Goal: Information Seeking & Learning: Learn about a topic

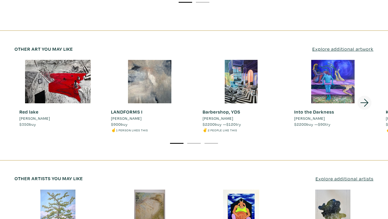
scroll to position [934, 0]
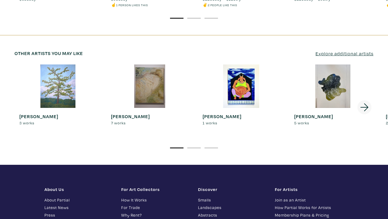
click at [366, 100] on icon at bounding box center [365, 107] width 18 height 15
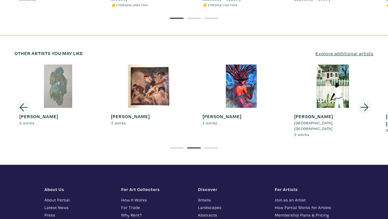
click at [366, 100] on icon at bounding box center [365, 107] width 18 height 15
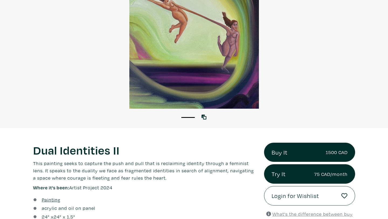
scroll to position [67, 0]
click at [232, 42] on div at bounding box center [194, 43] width 388 height 129
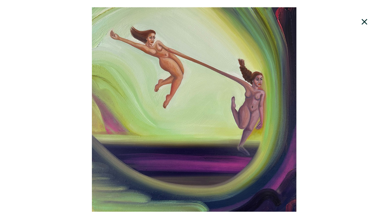
click at [361, 21] on icon at bounding box center [365, 22] width 18 height 15
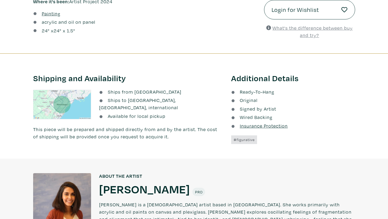
scroll to position [303, 0]
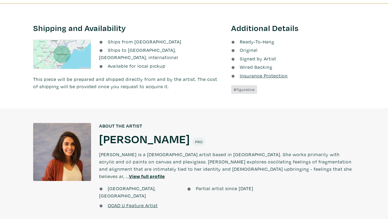
click at [113, 140] on h1 "Anam Feerasta" at bounding box center [144, 138] width 91 height 15
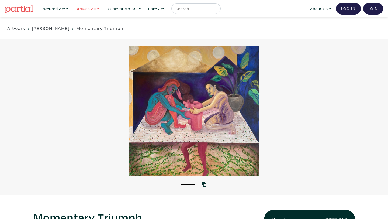
click at [94, 7] on link "Browse All" at bounding box center [87, 8] width 29 height 11
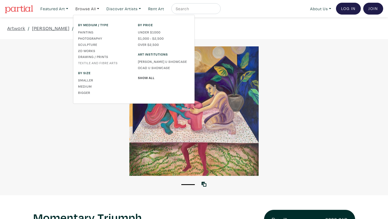
click at [97, 62] on link "Textile and Fibre Arts" at bounding box center [104, 62] width 52 height 5
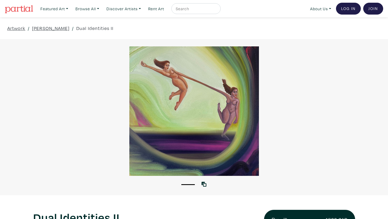
click at [237, 124] on div at bounding box center [194, 110] width 388 height 129
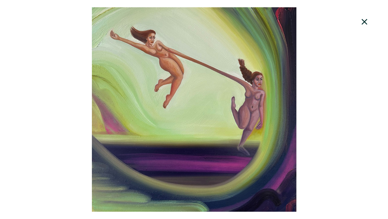
click at [367, 22] on icon at bounding box center [365, 22] width 18 height 15
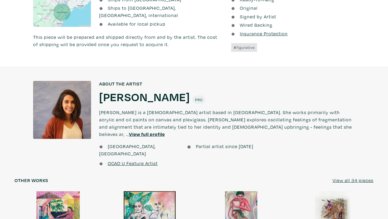
scroll to position [491, 0]
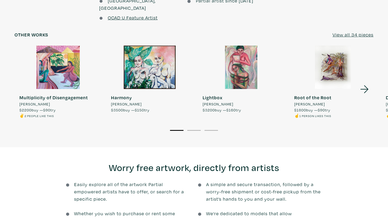
click at [364, 82] on icon at bounding box center [365, 89] width 18 height 15
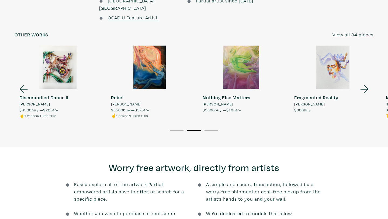
click at [364, 82] on icon at bounding box center [365, 89] width 18 height 15
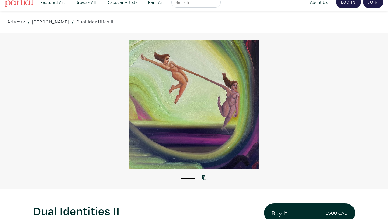
scroll to position [0, 0]
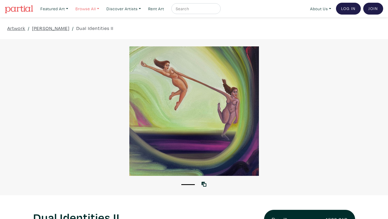
click at [92, 8] on link "Browse All" at bounding box center [87, 8] width 29 height 11
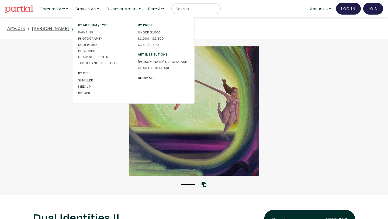
click at [89, 30] on link "Painting" at bounding box center [104, 32] width 52 height 5
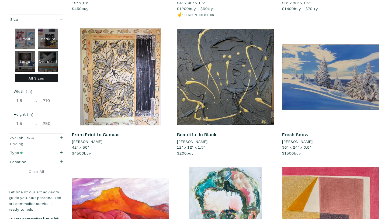
scroll to position [1117, 0]
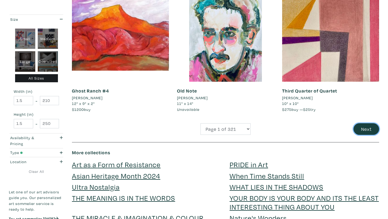
click at [365, 128] on button "Next" at bounding box center [367, 129] width 26 height 12
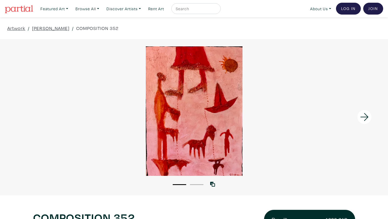
click at [366, 113] on icon at bounding box center [365, 117] width 18 height 15
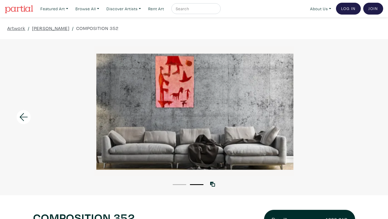
click at [366, 113] on div at bounding box center [194, 110] width 388 height 129
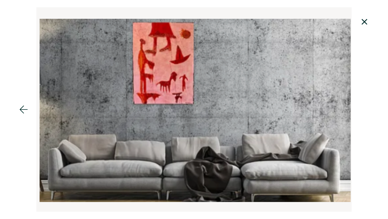
click at [365, 19] on icon at bounding box center [365, 22] width 18 height 15
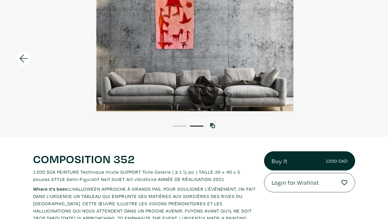
scroll to position [170, 0]
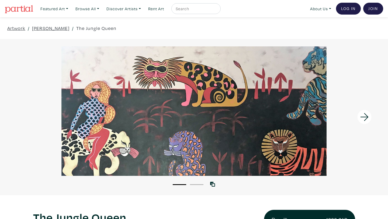
click at [366, 114] on icon at bounding box center [365, 117] width 18 height 15
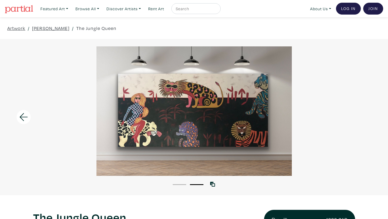
click at [366, 114] on div at bounding box center [194, 110] width 388 height 129
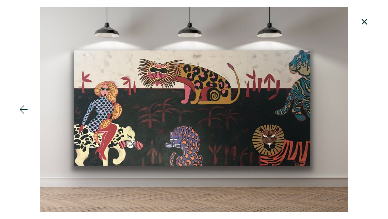
click at [366, 114] on div at bounding box center [194, 109] width 388 height 204
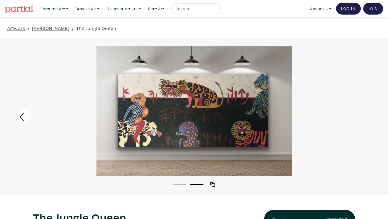
click at [366, 114] on div at bounding box center [194, 110] width 388 height 129
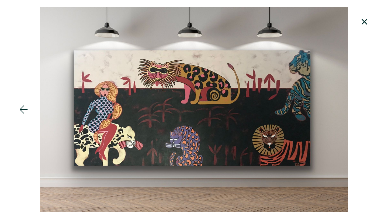
scroll to position [174, 0]
click at [363, 24] on icon at bounding box center [365, 22] width 6 height 6
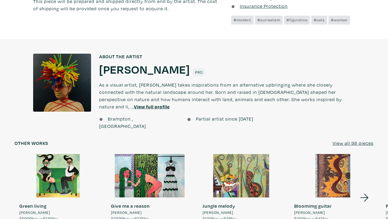
scroll to position [449, 0]
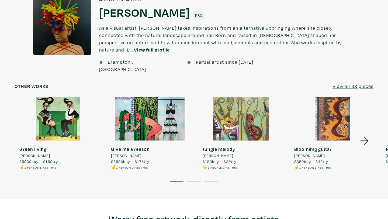
click at [365, 134] on icon at bounding box center [365, 141] width 18 height 15
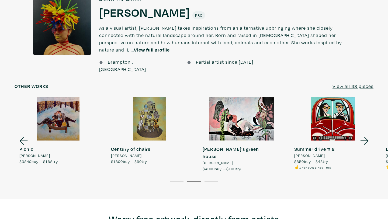
click at [365, 134] on icon at bounding box center [365, 141] width 18 height 15
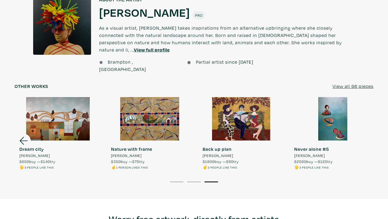
click at [365, 126] on div at bounding box center [333, 118] width 87 height 43
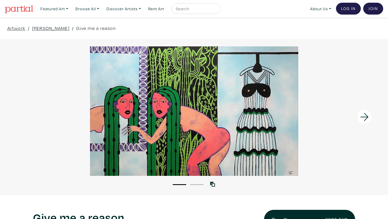
click at [362, 114] on icon at bounding box center [365, 117] width 18 height 15
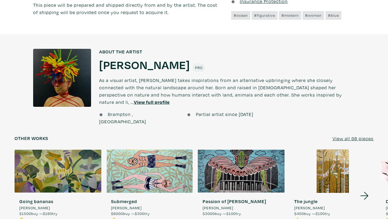
scroll to position [389, 0]
click at [366, 192] on icon at bounding box center [365, 196] width 8 height 8
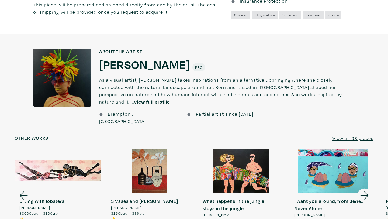
click at [366, 192] on icon at bounding box center [365, 196] width 8 height 8
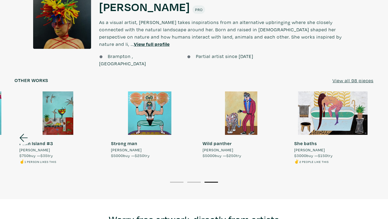
scroll to position [447, 0]
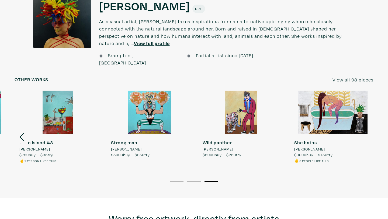
click at [363, 77] on u "View all 98 pieces" at bounding box center [353, 80] width 41 height 6
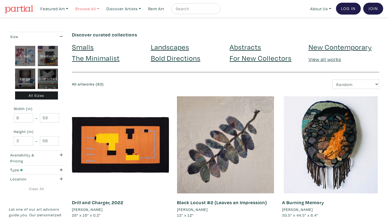
click at [93, 10] on link "Browse All" at bounding box center [87, 8] width 29 height 11
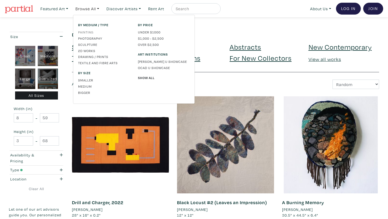
click at [88, 32] on link "Painting" at bounding box center [104, 32] width 52 height 5
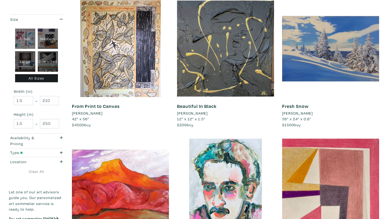
scroll to position [1097, 0]
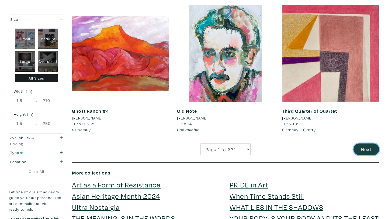
click at [367, 150] on button "Next" at bounding box center [367, 150] width 26 height 12
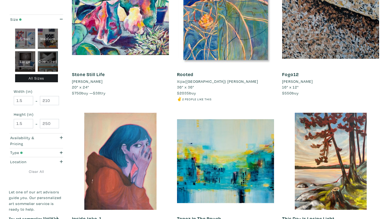
scroll to position [1125, 0]
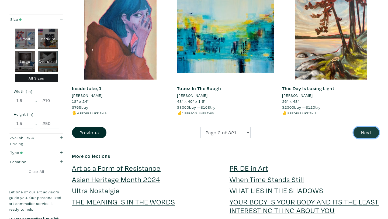
click at [370, 134] on button "Next" at bounding box center [367, 133] width 26 height 12
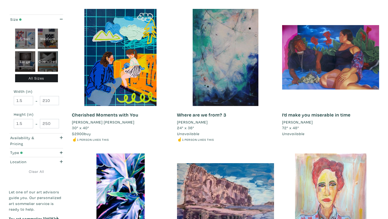
scroll to position [1069, 0]
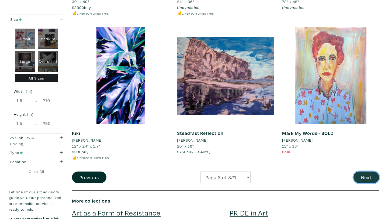
click at [359, 177] on button "Next" at bounding box center [367, 178] width 26 height 12
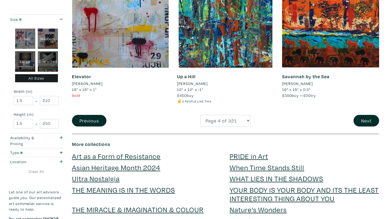
scroll to position [1150, 0]
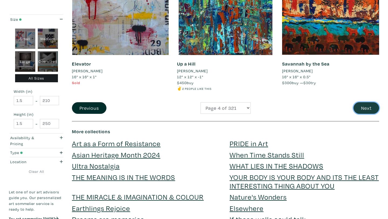
click at [371, 103] on button "Next" at bounding box center [367, 108] width 26 height 12
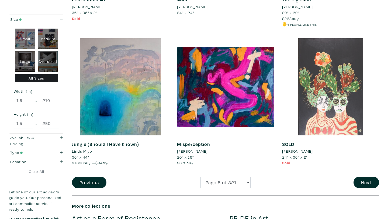
scroll to position [1111, 0]
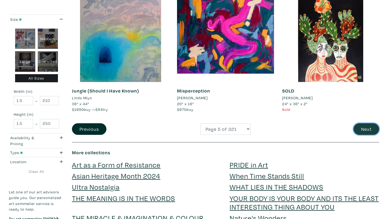
click at [371, 130] on button "Next" at bounding box center [367, 129] width 26 height 12
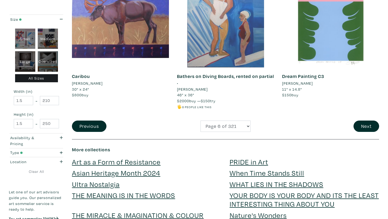
scroll to position [1132, 0]
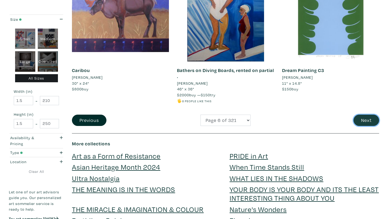
click at [367, 119] on button "Next" at bounding box center [367, 121] width 26 height 12
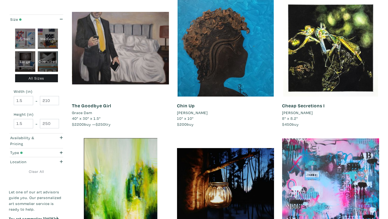
scroll to position [1118, 0]
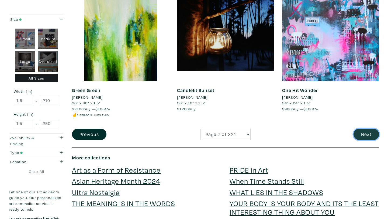
click at [365, 130] on button "Next" at bounding box center [367, 135] width 26 height 12
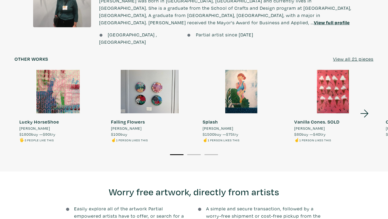
scroll to position [466, 0]
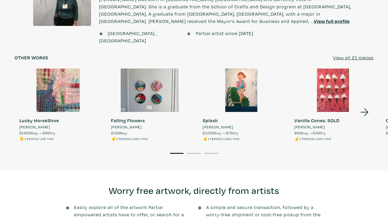
click at [337, 71] on div at bounding box center [333, 90] width 87 height 43
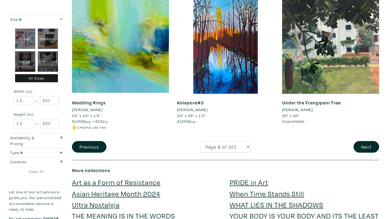
scroll to position [1107, 0]
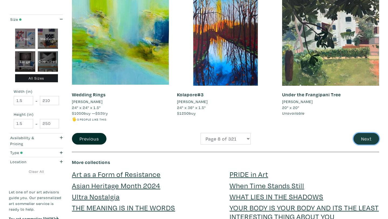
click at [371, 140] on button "Next" at bounding box center [367, 139] width 26 height 12
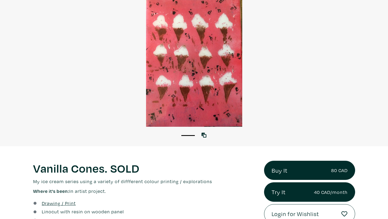
scroll to position [50, 0]
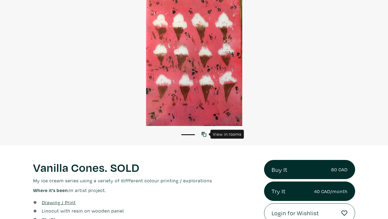
click at [203, 134] on icon at bounding box center [204, 134] width 5 height 5
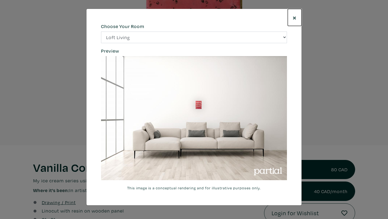
click at [296, 16] on span "×" at bounding box center [295, 17] width 4 height 9
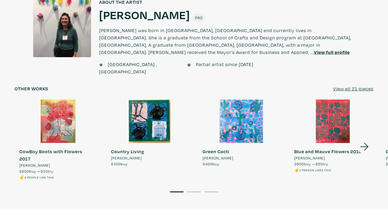
scroll to position [438, 0]
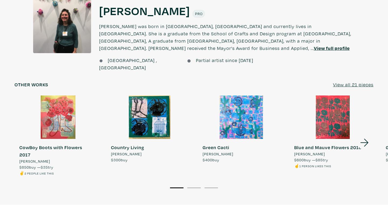
click at [333, 107] on div at bounding box center [333, 116] width 87 height 43
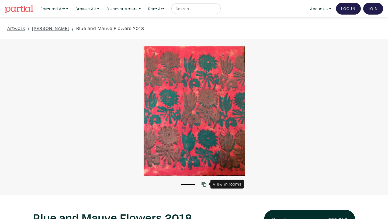
click at [203, 181] on link at bounding box center [205, 184] width 7 height 7
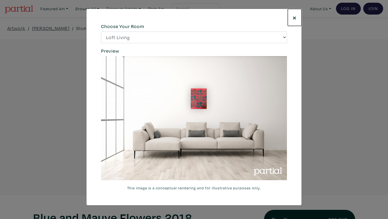
click at [293, 16] on button "×" at bounding box center [295, 17] width 14 height 17
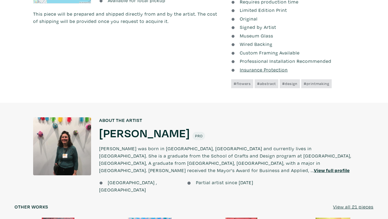
scroll to position [507, 0]
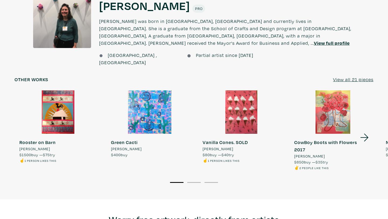
click at [365, 130] on icon at bounding box center [365, 137] width 18 height 15
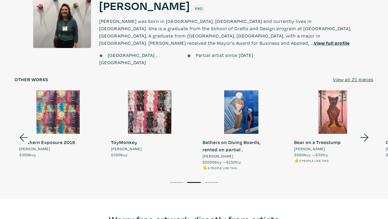
click at [365, 130] on icon at bounding box center [365, 137] width 18 height 15
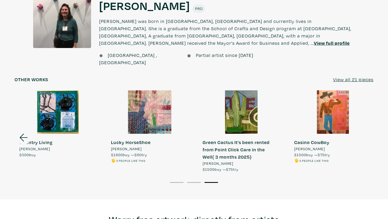
click at [365, 139] on div "Casino CowBoy Linda DeLuca $1500 buy — $75 try 🖐️ 3 people like this" at bounding box center [333, 151] width 87 height 25
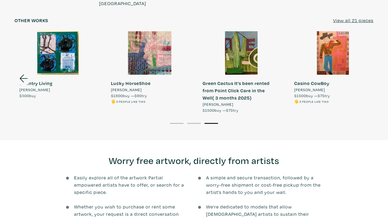
scroll to position [682, 0]
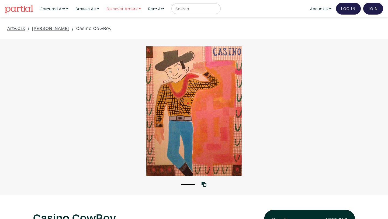
click at [126, 7] on link "Discover Artists" at bounding box center [123, 8] width 39 height 11
click at [121, 24] on link "Newest" at bounding box center [131, 24] width 44 height 5
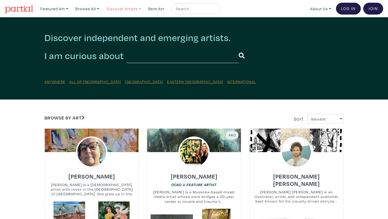
click at [125, 9] on link "Discover Artists" at bounding box center [123, 8] width 39 height 11
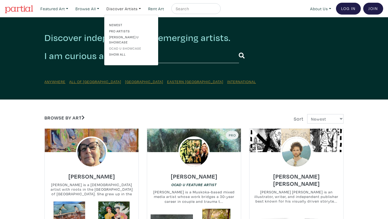
click at [122, 46] on link "OCAD U Showcase" at bounding box center [131, 48] width 44 height 5
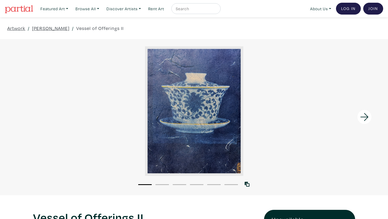
click at [367, 113] on icon at bounding box center [365, 117] width 18 height 15
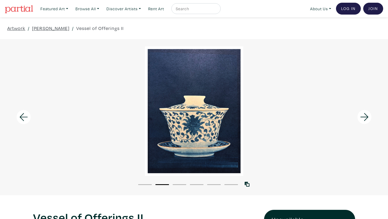
click at [367, 113] on icon at bounding box center [365, 117] width 18 height 15
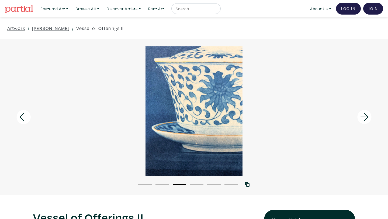
click at [367, 113] on icon at bounding box center [365, 117] width 18 height 15
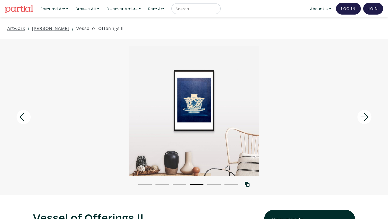
click at [367, 113] on icon at bounding box center [365, 117] width 18 height 15
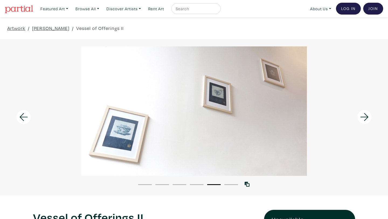
click at [367, 113] on icon at bounding box center [365, 117] width 18 height 15
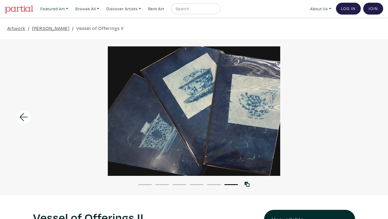
click at [367, 113] on div at bounding box center [194, 110] width 388 height 129
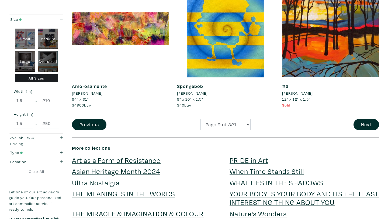
scroll to position [1144, 0]
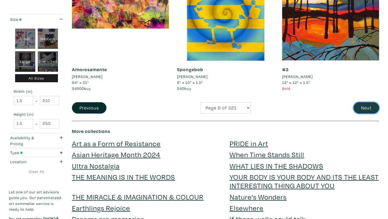
click at [369, 111] on button "Next" at bounding box center [367, 108] width 26 height 12
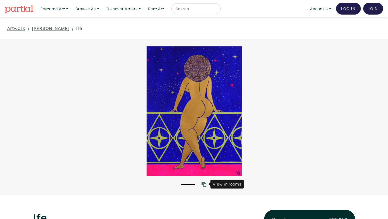
click at [204, 184] on icon at bounding box center [204, 184] width 5 height 5
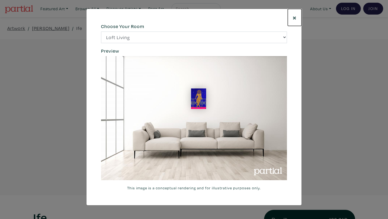
click at [295, 16] on span "×" at bounding box center [295, 17] width 4 height 9
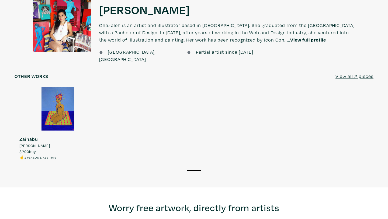
scroll to position [409, 0]
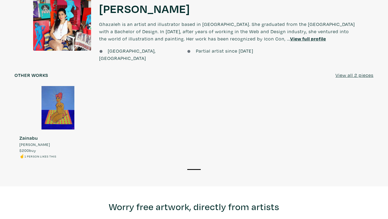
click at [61, 97] on div at bounding box center [58, 107] width 87 height 43
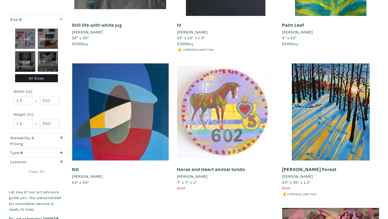
scroll to position [398, 0]
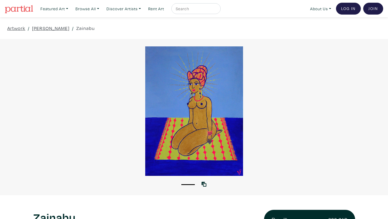
click at [204, 177] on div "1" at bounding box center [194, 182] width 388 height 12
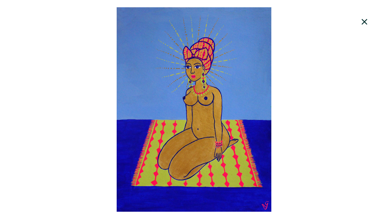
click at [363, 25] on icon at bounding box center [365, 22] width 18 height 15
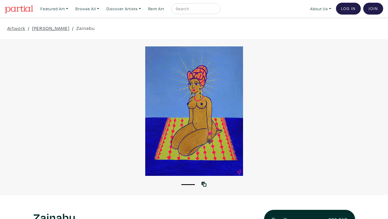
click at [200, 186] on div "1" at bounding box center [194, 182] width 388 height 12
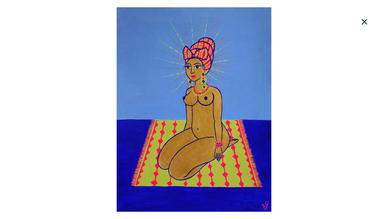
click at [362, 22] on icon at bounding box center [365, 22] width 18 height 15
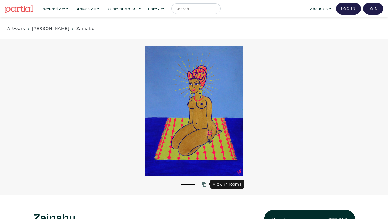
click at [205, 182] on icon at bounding box center [204, 184] width 5 height 5
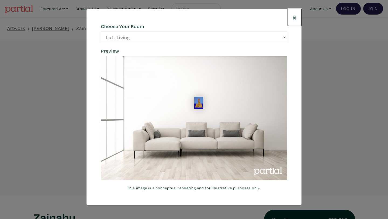
click at [293, 19] on span "×" at bounding box center [295, 17] width 4 height 9
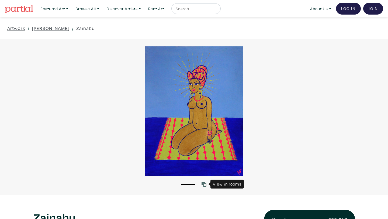
click at [205, 184] on icon at bounding box center [204, 184] width 5 height 5
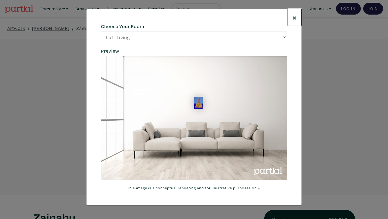
click at [294, 17] on span "×" at bounding box center [295, 17] width 4 height 9
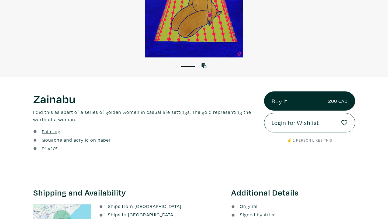
scroll to position [119, 0]
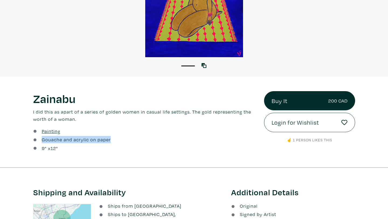
drag, startPoint x: 42, startPoint y: 141, endPoint x: 109, endPoint y: 140, distance: 67.2
click at [109, 140] on div "Gouache and acrylic on paper" at bounding box center [144, 139] width 223 height 7
copy link "Gouache and acrylic on paper"
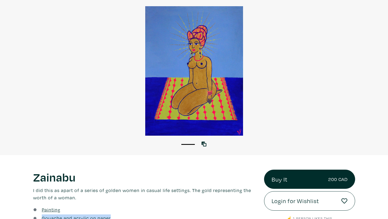
scroll to position [98, 0]
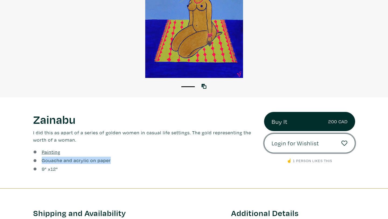
click at [341, 145] on link "Login for Wishlist" at bounding box center [309, 143] width 91 height 19
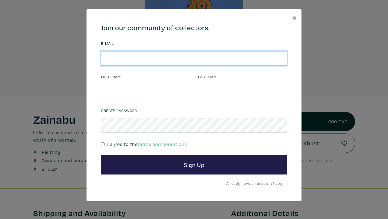
click at [170, 57] on input "email" at bounding box center [194, 58] width 186 height 15
type input "divyagaba27@gmail.com"
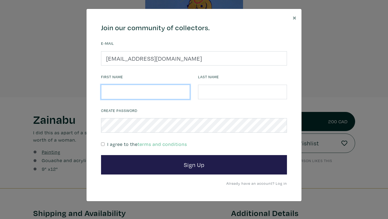
type input "Divya"
type input "Gaba"
click at [280, 183] on link "Already have an account? Log in" at bounding box center [257, 183] width 61 height 5
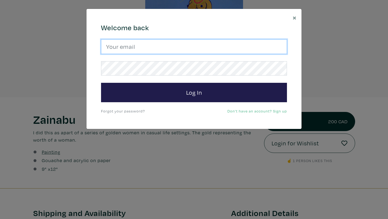
click at [181, 47] on input "email" at bounding box center [194, 46] width 186 height 15
type input "divyagaba27@gmail.com"
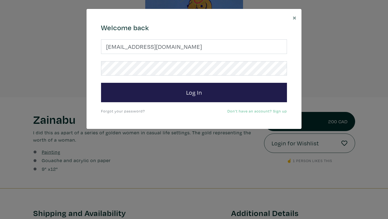
click at [193, 82] on form "divyagaba27@gmail.com Log In" at bounding box center [194, 70] width 186 height 63
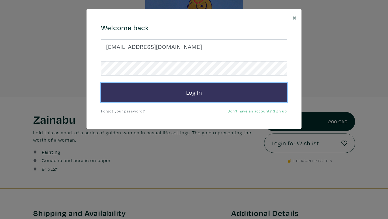
click at [193, 95] on button "Log In" at bounding box center [194, 92] width 186 height 19
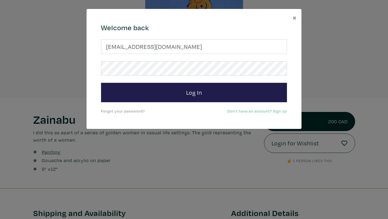
click at [276, 110] on link "Don't have an account? Sign up" at bounding box center [258, 110] width 60 height 5
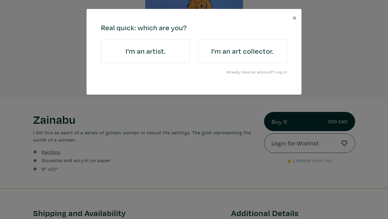
click at [262, 55] on h4 "I'm an art collector." at bounding box center [243, 51] width 74 height 9
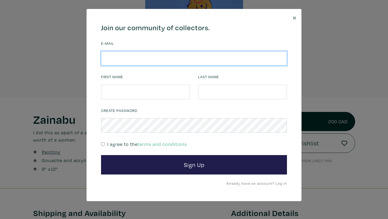
click at [181, 58] on input "email" at bounding box center [194, 58] width 186 height 15
type input "divyagaba27@gmail.com"
type input "Divya"
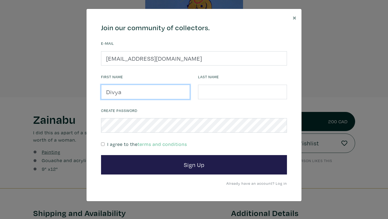
type input "Gaba"
click at [102, 143] on input "checkbox" at bounding box center [103, 144] width 4 height 4
checkbox input "true"
click at [179, 175] on div "Join our community of collectors. E-mail divyagaba27@gmail.com First Name Divya…" at bounding box center [194, 104] width 194 height 163
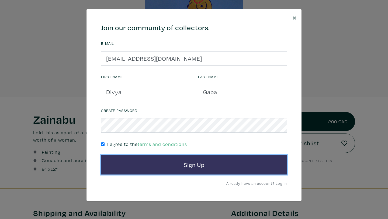
click at [179, 172] on button "Sign Up" at bounding box center [194, 164] width 186 height 19
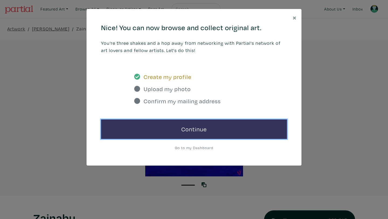
click at [252, 130] on link "Continue" at bounding box center [194, 129] width 186 height 19
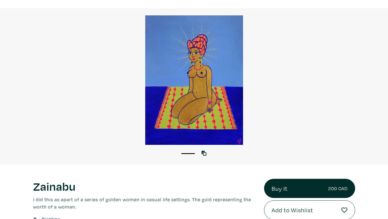
scroll to position [87, 0]
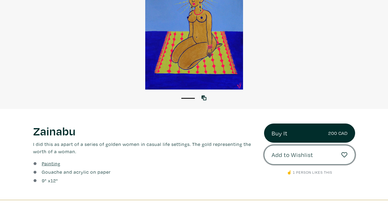
click at [344, 152] on icon at bounding box center [345, 155] width 6 height 6
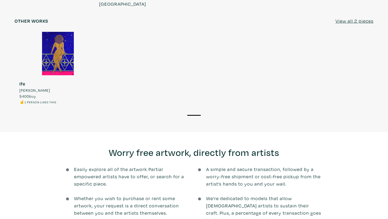
scroll to position [708, 0]
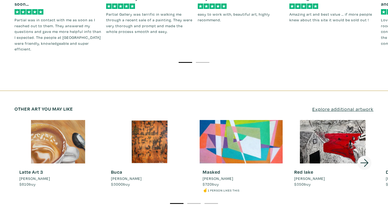
click at [366, 156] on icon at bounding box center [365, 163] width 18 height 15
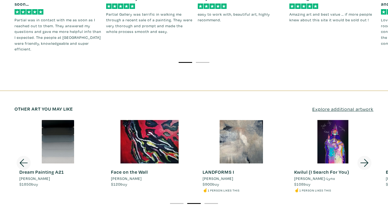
click at [366, 156] on icon at bounding box center [365, 163] width 18 height 15
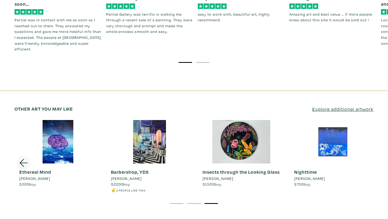
click at [366, 147] on link "Nighttime [PERSON_NAME] $750 buy" at bounding box center [333, 153] width 87 height 67
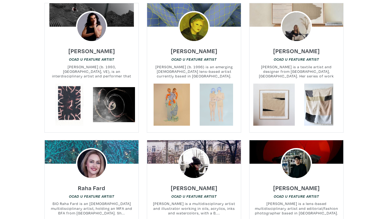
scroll to position [2533, 0]
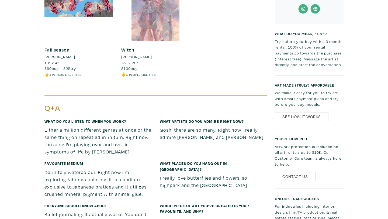
scroll to position [199, 0]
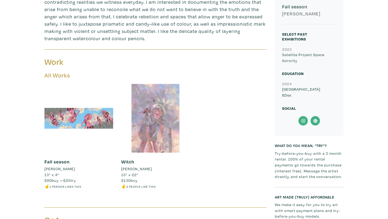
click at [102, 108] on div at bounding box center [79, 118] width 69 height 69
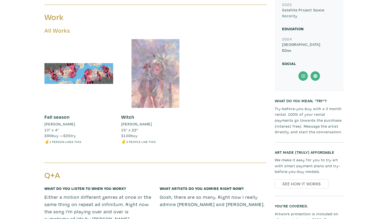
scroll to position [0, 0]
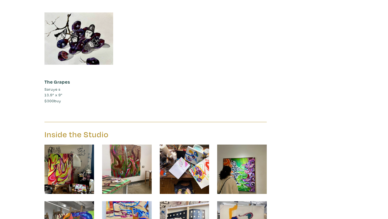
scroll to position [1307, 0]
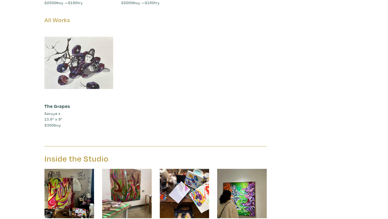
click at [67, 64] on div at bounding box center [79, 63] width 69 height 69
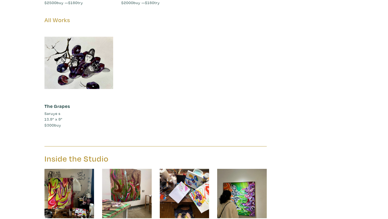
click at [129, 172] on img at bounding box center [127, 194] width 50 height 50
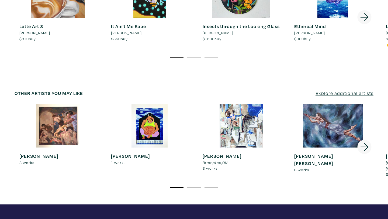
scroll to position [948, 0]
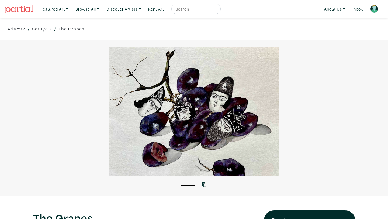
scroll to position [61, 0]
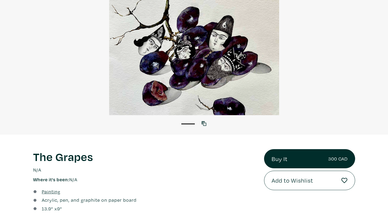
click at [203, 122] on icon at bounding box center [204, 123] width 5 height 5
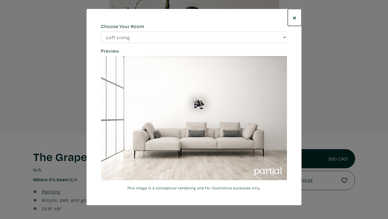
click at [294, 21] on span "×" at bounding box center [295, 17] width 4 height 9
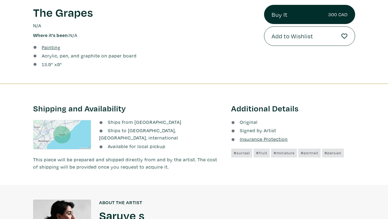
scroll to position [222, 0]
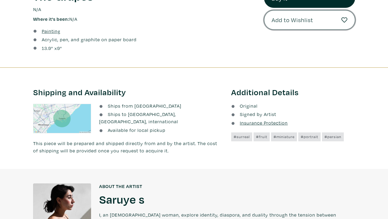
click at [298, 21] on span "Add to Wishlist" at bounding box center [293, 19] width 42 height 9
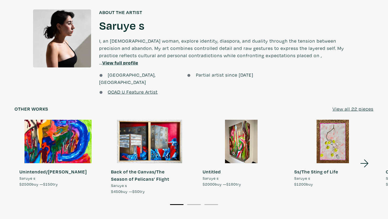
scroll to position [449, 0]
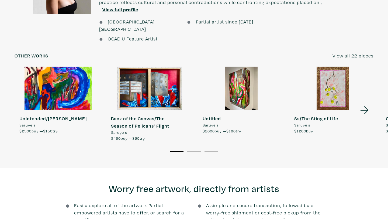
click at [362, 103] on icon at bounding box center [365, 110] width 18 height 15
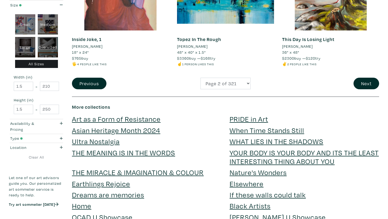
scroll to position [1201, 0]
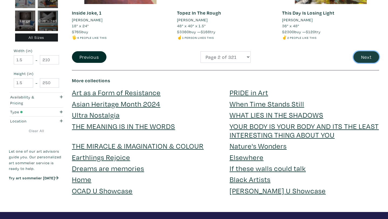
click at [360, 57] on button "Next" at bounding box center [367, 57] width 26 height 12
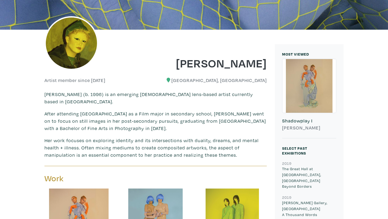
scroll to position [243, 0]
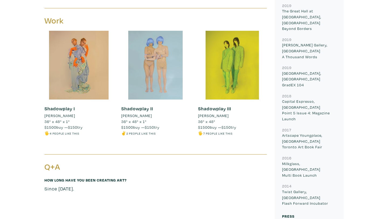
click at [158, 68] on div at bounding box center [155, 65] width 69 height 69
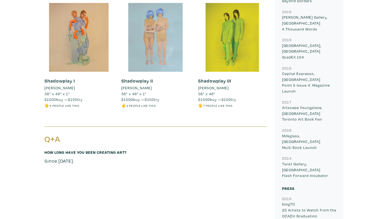
scroll to position [267, 0]
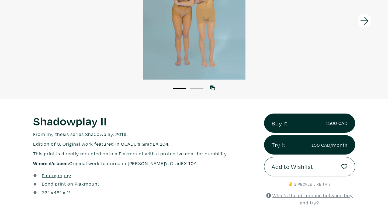
scroll to position [32, 0]
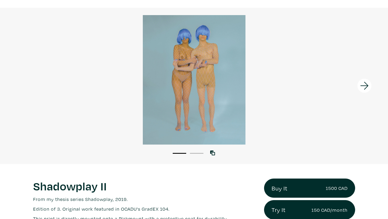
click at [364, 85] on icon at bounding box center [365, 85] width 18 height 15
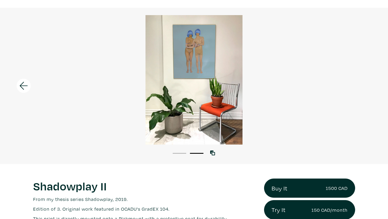
click at [364, 85] on div at bounding box center [194, 79] width 388 height 129
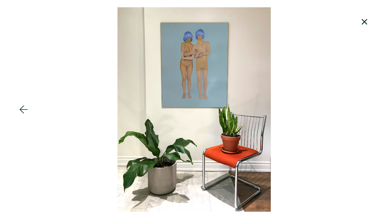
click at [364, 23] on icon at bounding box center [365, 22] width 18 height 15
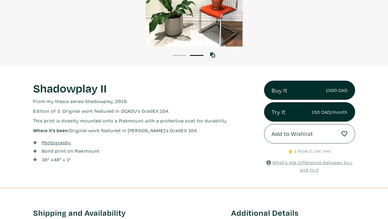
scroll to position [0, 0]
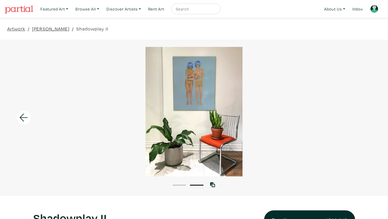
click at [199, 110] on div at bounding box center [194, 111] width 388 height 129
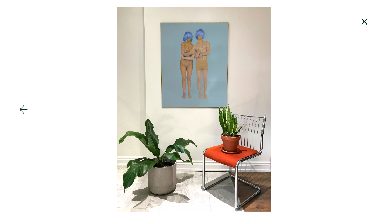
click at [364, 25] on icon at bounding box center [365, 22] width 18 height 15
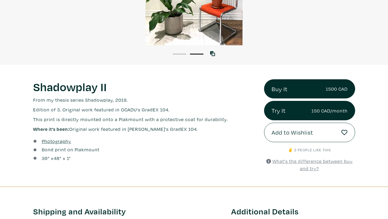
scroll to position [21, 0]
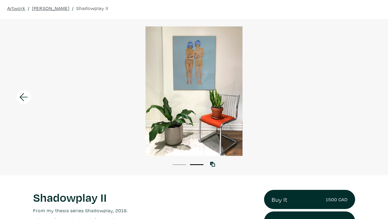
click at [181, 162] on li "1" at bounding box center [179, 164] width 13 height 5
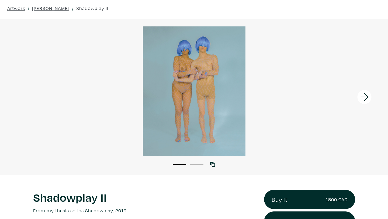
click at [200, 162] on li "2" at bounding box center [196, 164] width 13 height 5
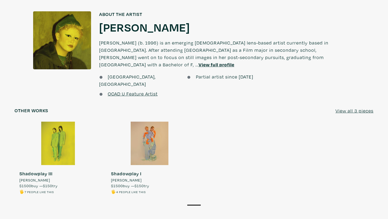
scroll to position [458, 0]
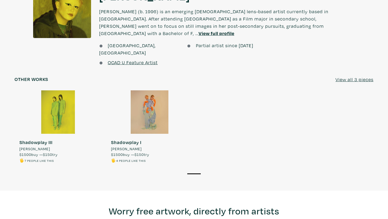
click at [56, 102] on div at bounding box center [58, 111] width 87 height 43
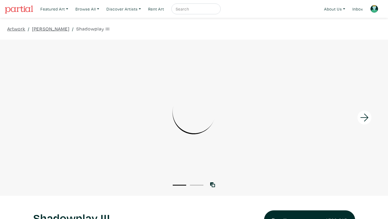
click at [368, 118] on icon at bounding box center [365, 118] width 8 height 8
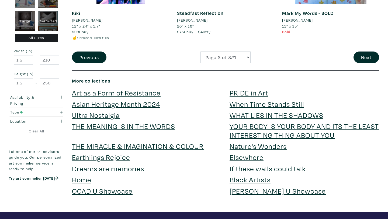
scroll to position [1208, 0]
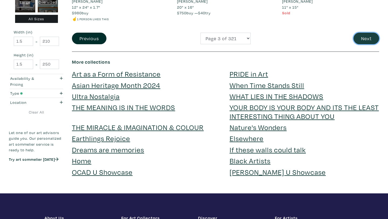
click at [361, 44] on button "Next" at bounding box center [367, 39] width 26 height 12
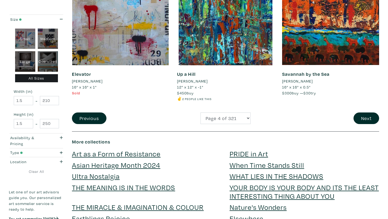
scroll to position [1074, 0]
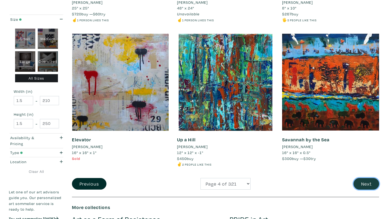
click at [368, 183] on button "Next" at bounding box center [367, 184] width 26 height 12
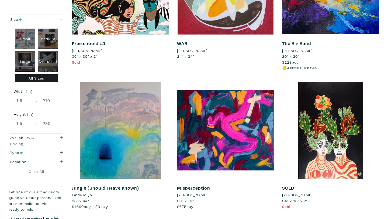
scroll to position [1168, 0]
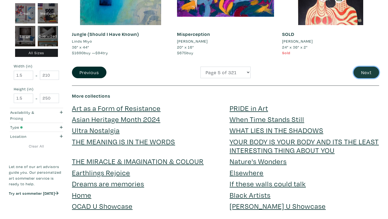
click at [358, 73] on button "Next" at bounding box center [367, 73] width 26 height 12
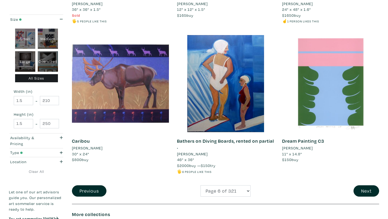
scroll to position [1085, 0]
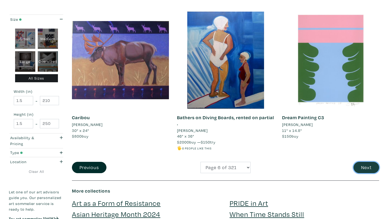
click at [364, 163] on button "Next" at bounding box center [367, 168] width 26 height 12
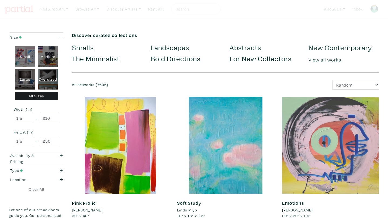
click at [365, 166] on div at bounding box center [330, 145] width 97 height 97
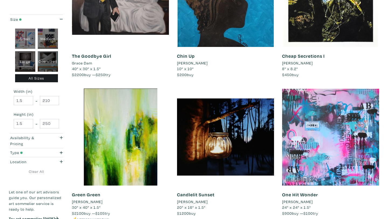
scroll to position [1158, 0]
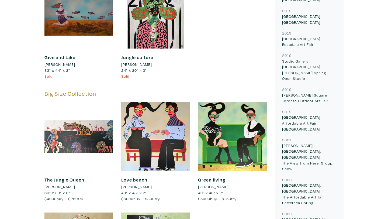
scroll to position [1821, 0]
